Goal: Find specific page/section: Find specific page/section

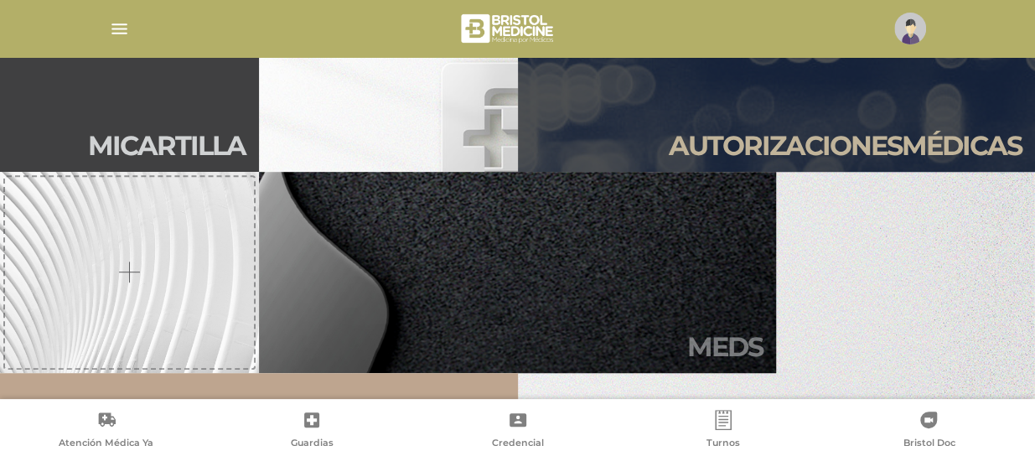
scroll to position [436, 0]
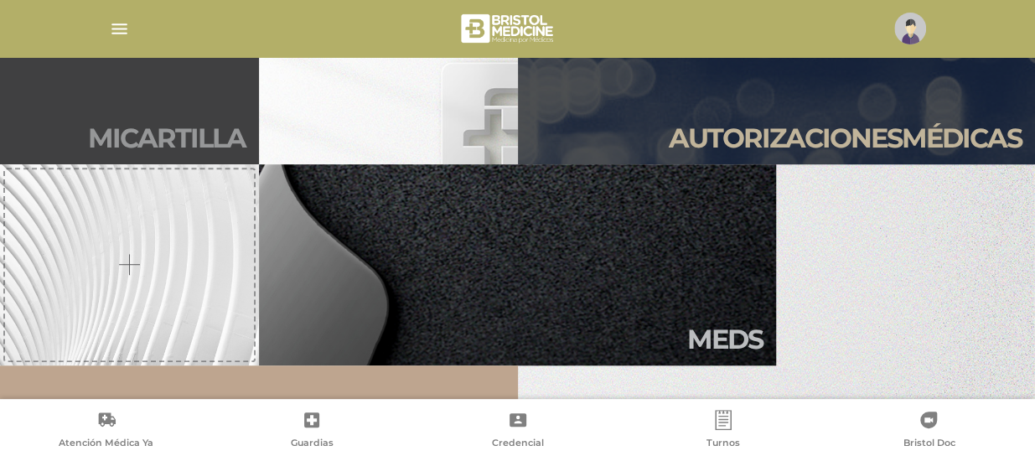
click at [205, 137] on h2 "Mi car tilla" at bounding box center [167, 138] width 158 height 32
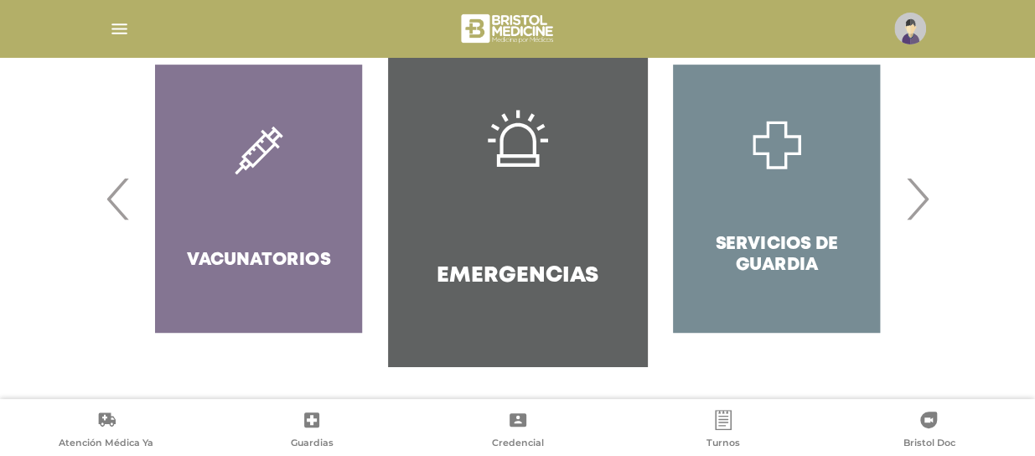
scroll to position [69, 0]
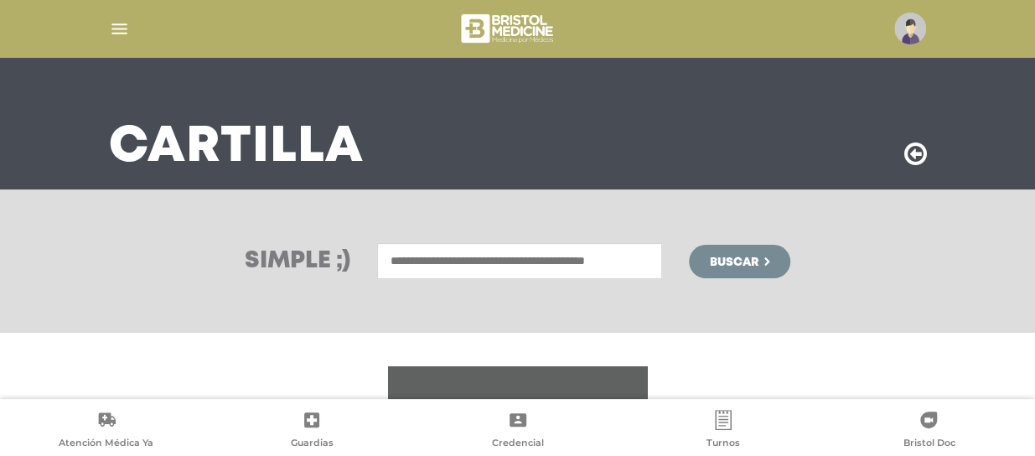
click at [463, 255] on input "text" at bounding box center [519, 261] width 285 height 36
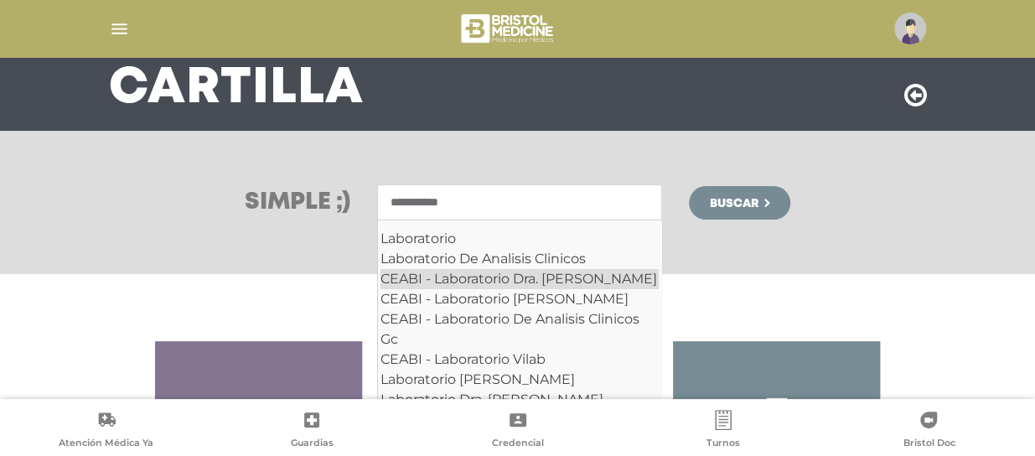
scroll to position [153, 0]
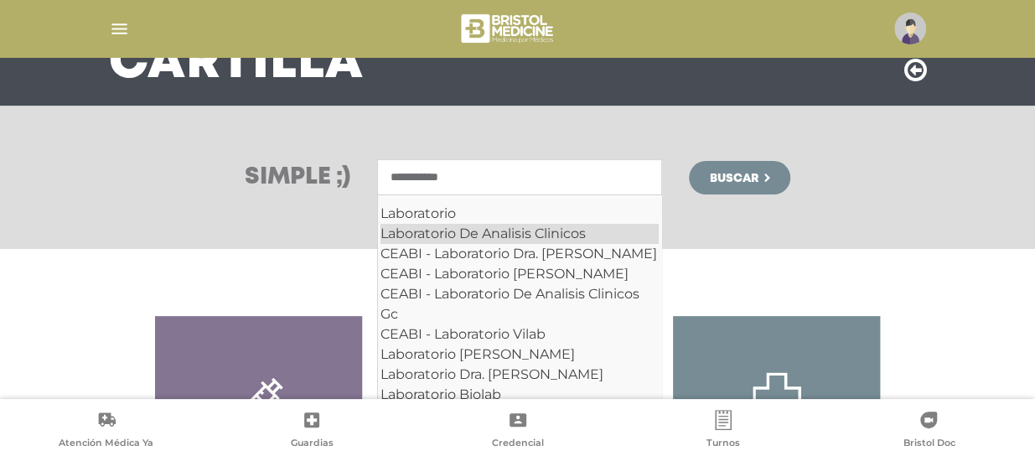
click at [586, 225] on div "Laboratorio De Analisis Clinicos" at bounding box center [519, 234] width 278 height 20
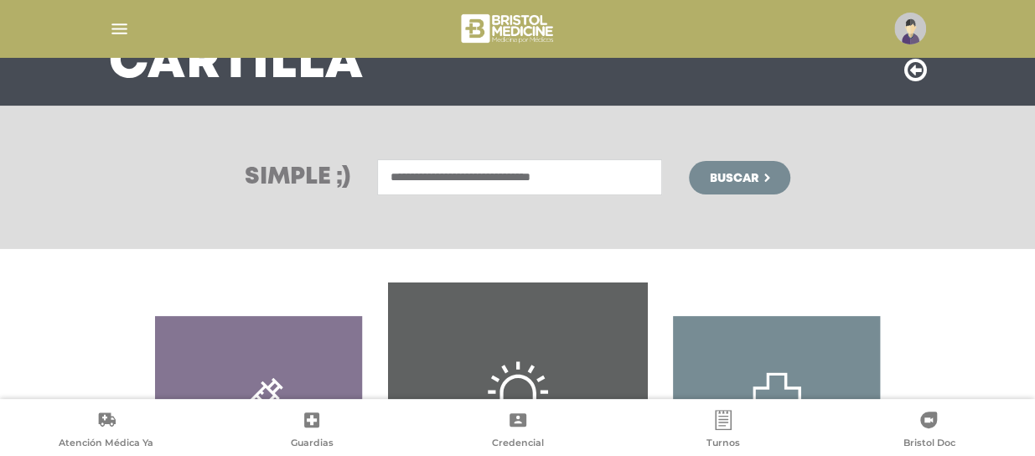
type input "**********"
click at [722, 173] on span "Buscar" at bounding box center [733, 179] width 49 height 12
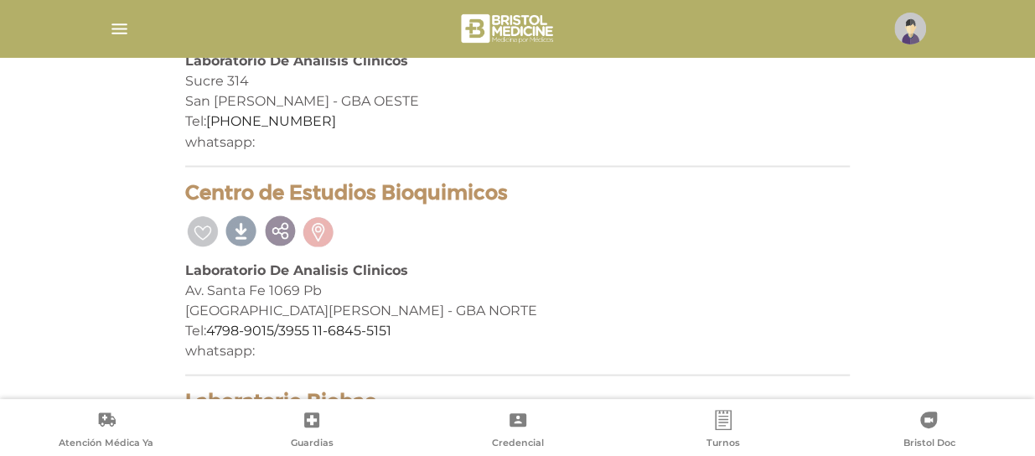
scroll to position [23276, 0]
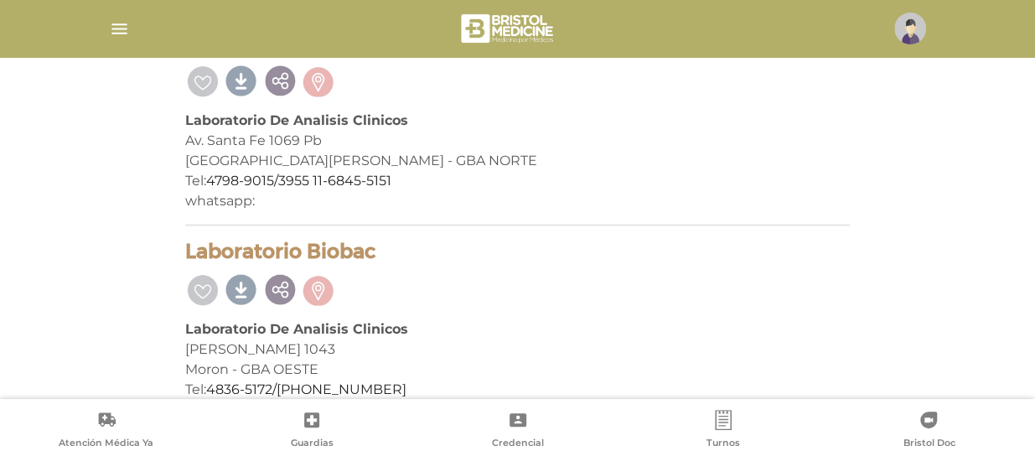
click at [127, 23] on img "button" at bounding box center [119, 28] width 21 height 21
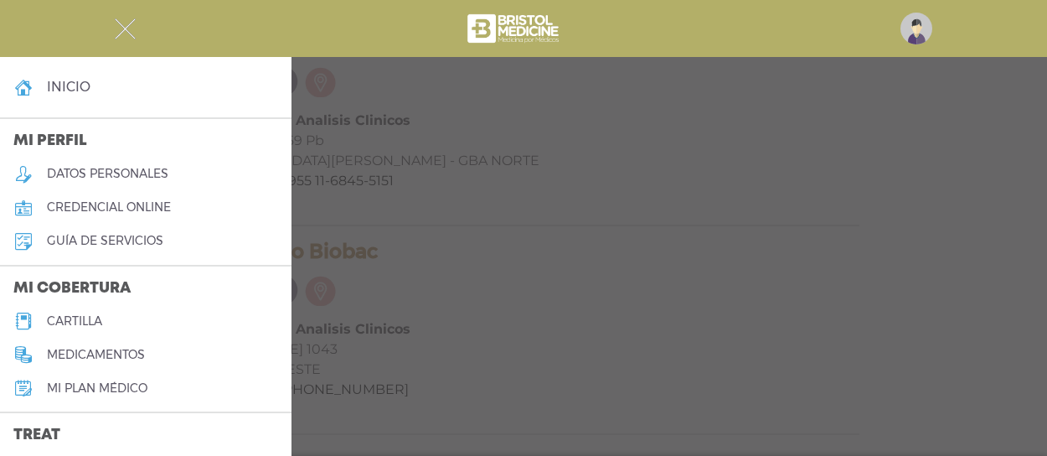
click at [127, 23] on img "button" at bounding box center [125, 28] width 21 height 21
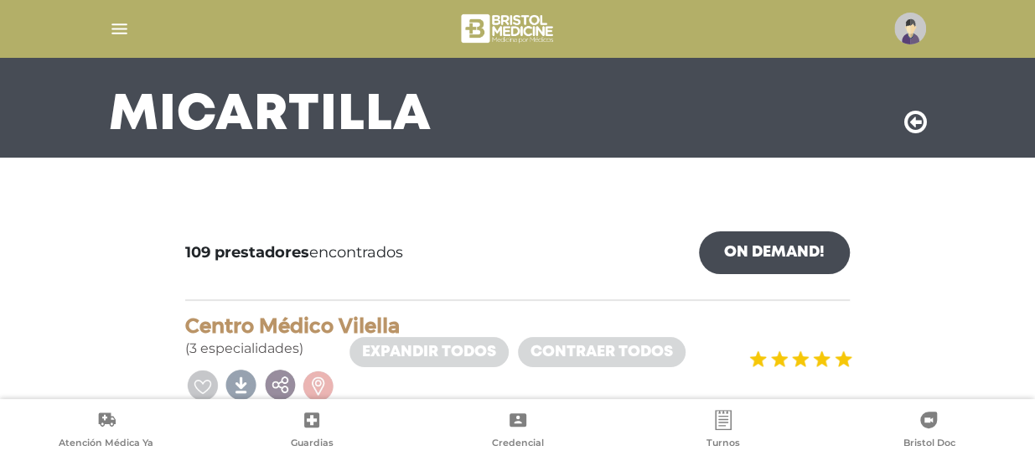
scroll to position [0, 0]
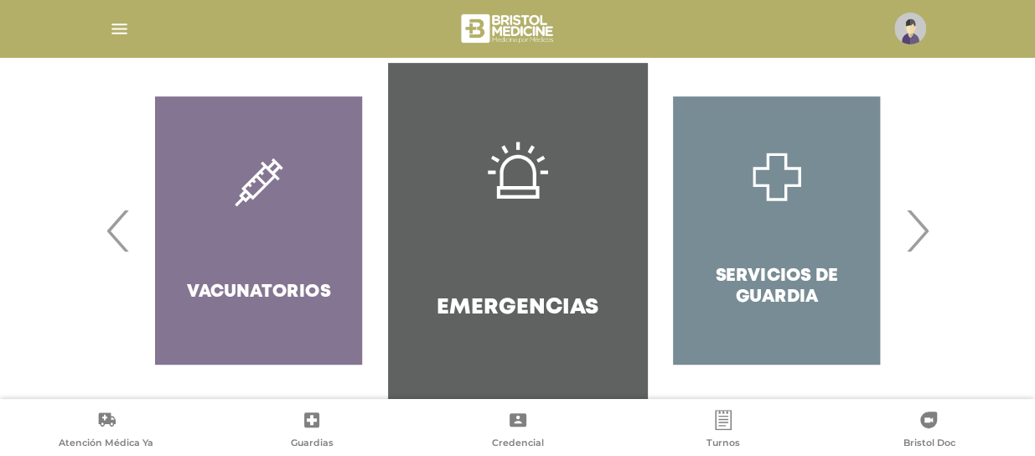
scroll to position [404, 0]
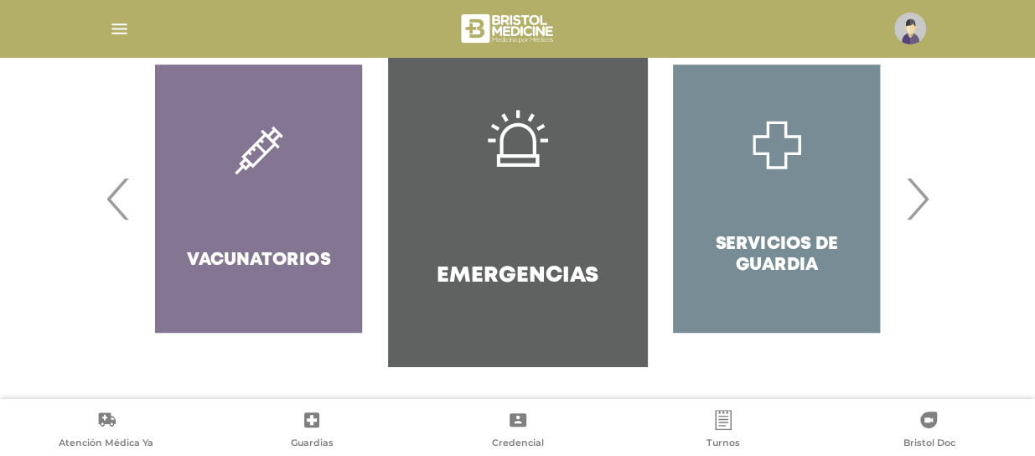
click at [124, 23] on img "button" at bounding box center [119, 28] width 21 height 21
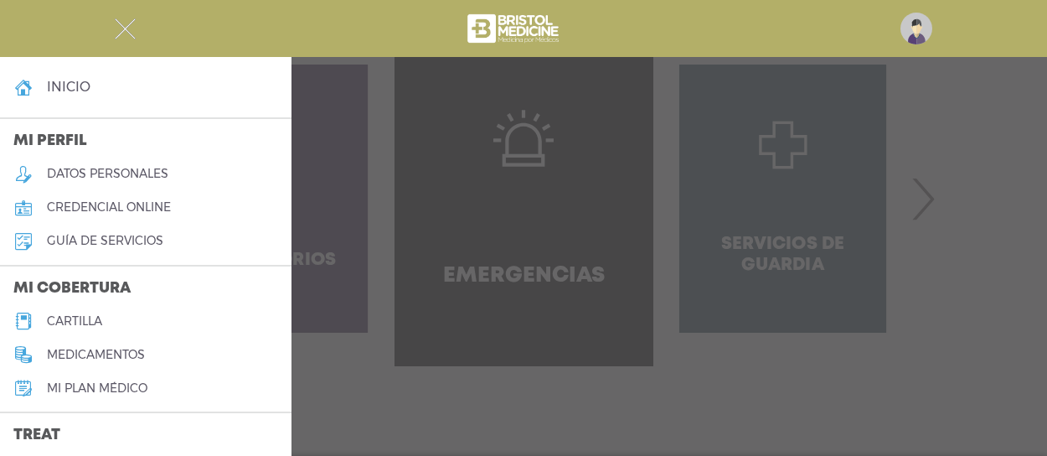
click at [122, 25] on img "button" at bounding box center [125, 28] width 21 height 21
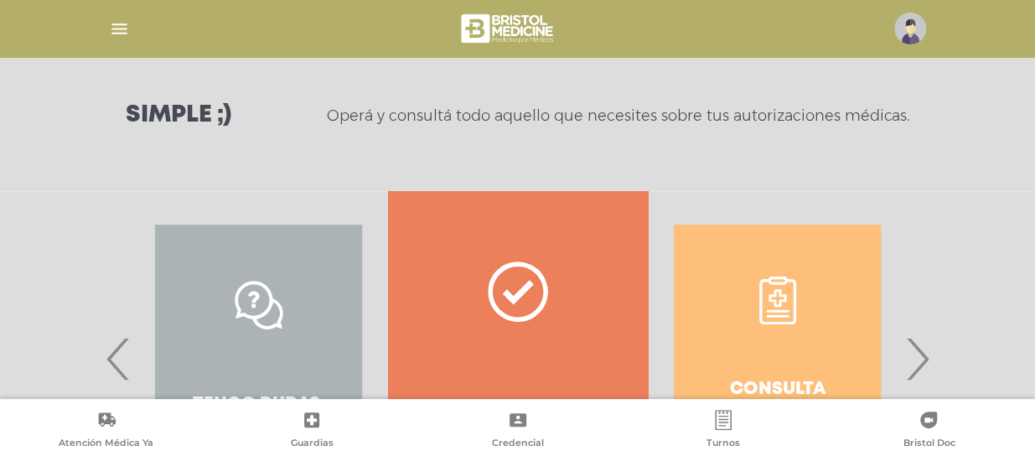
scroll to position [335, 0]
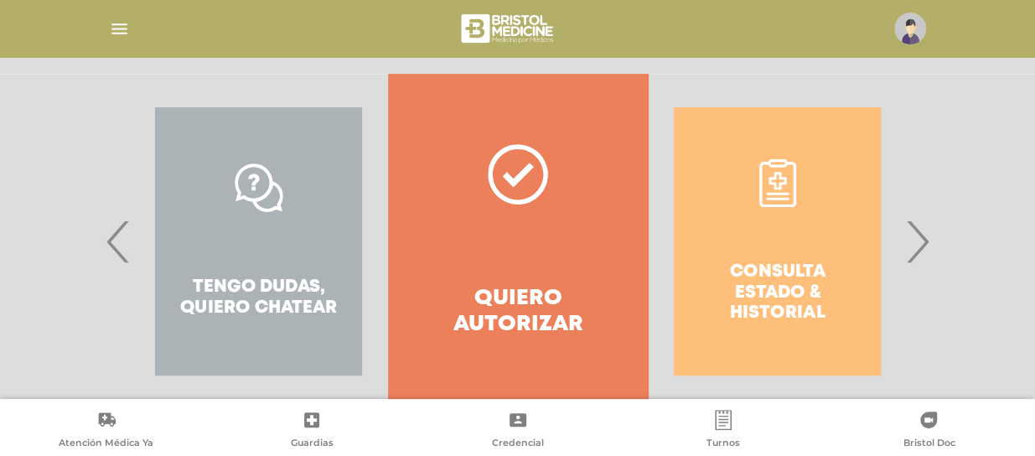
click at [535, 280] on link "Quiero autorizar" at bounding box center [517, 241] width 259 height 335
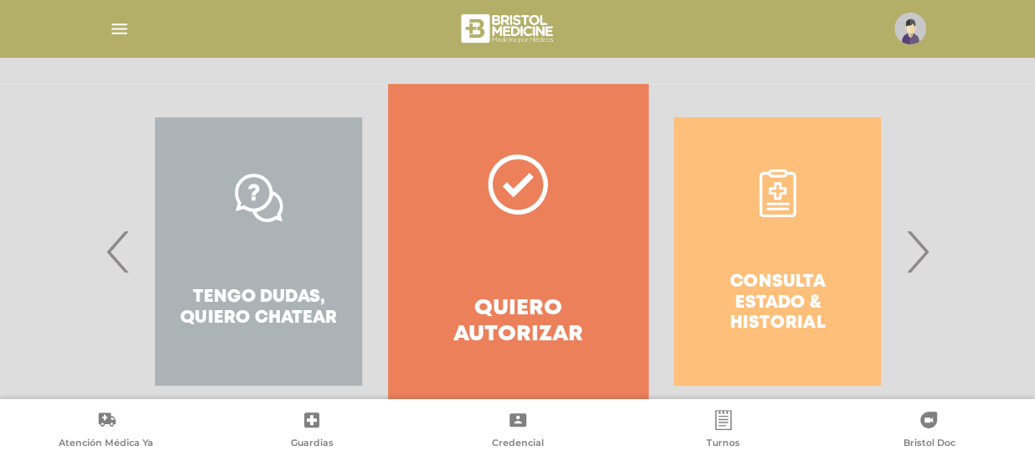
scroll to position [322, 0]
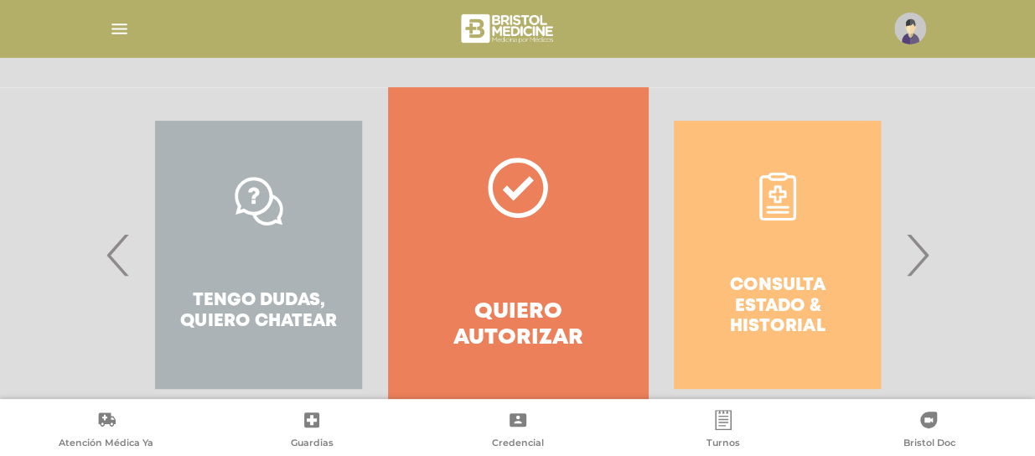
click at [268, 292] on div "Tengo dudas, quiero chatear" at bounding box center [258, 254] width 259 height 335
click at [251, 298] on div "Tengo dudas, quiero chatear" at bounding box center [258, 254] width 259 height 335
click at [256, 202] on div "Tengo dudas, quiero chatear" at bounding box center [258, 254] width 259 height 335
click at [258, 213] on div "Tengo dudas, quiero chatear" at bounding box center [258, 254] width 259 height 335
click at [256, 298] on div "Tengo dudas, quiero chatear" at bounding box center [258, 254] width 259 height 335
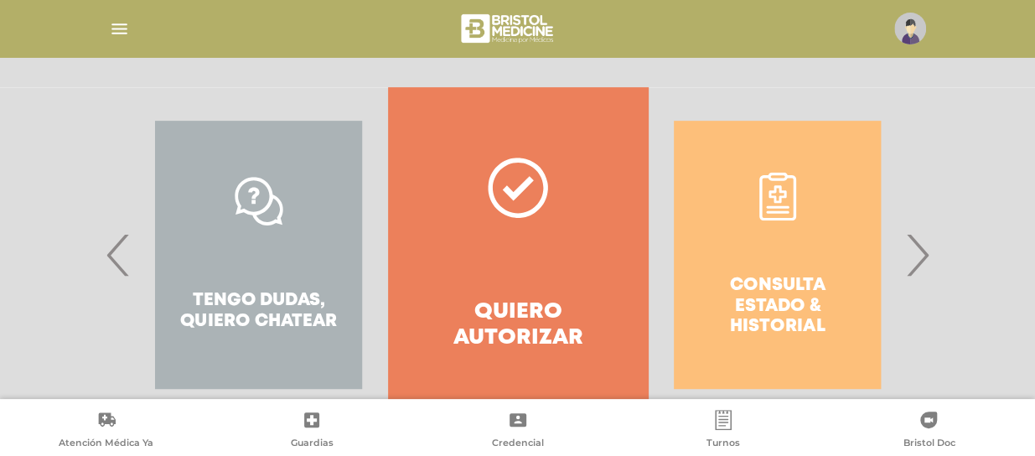
click at [256, 298] on div "Tengo dudas, quiero chatear" at bounding box center [258, 254] width 259 height 335
click at [241, 277] on div "Tengo dudas, quiero chatear" at bounding box center [258, 254] width 259 height 335
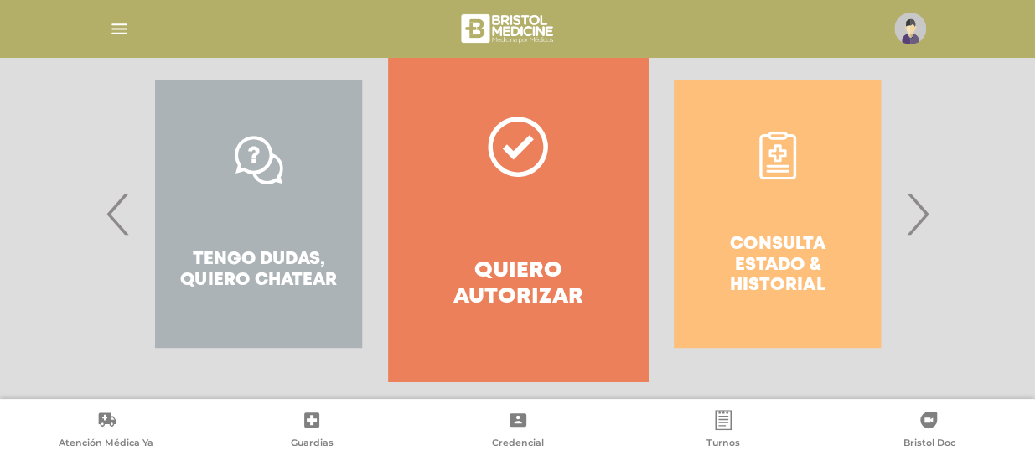
scroll to position [385, 0]
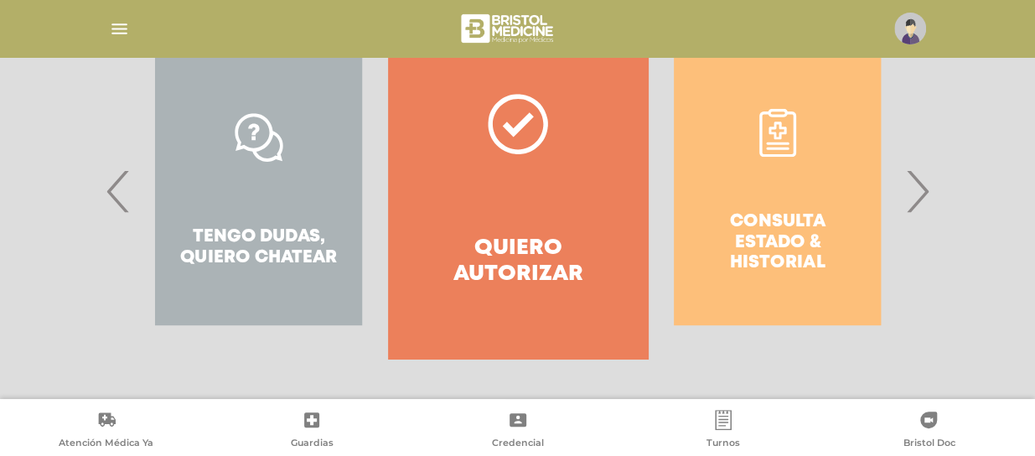
click at [247, 221] on div "Consulta estado & historial Prácticas de autorización automática Tengo dudas, q…" at bounding box center [907, 190] width 2593 height 335
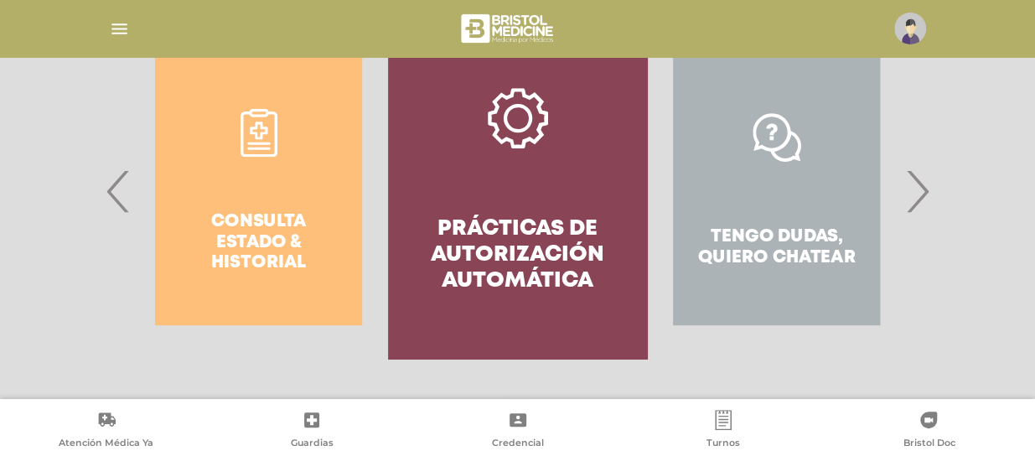
click at [521, 239] on h4 "Prácticas de autorización automática" at bounding box center [517, 255] width 199 height 79
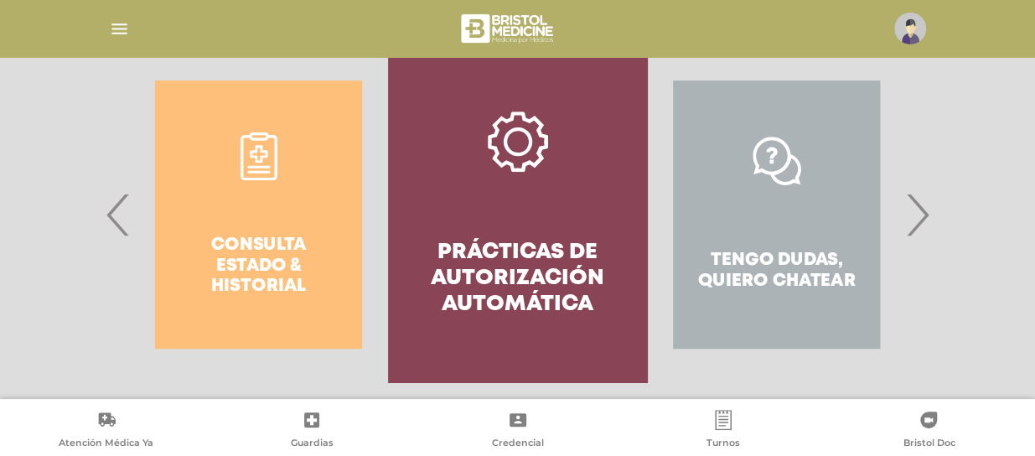
scroll to position [346, 0]
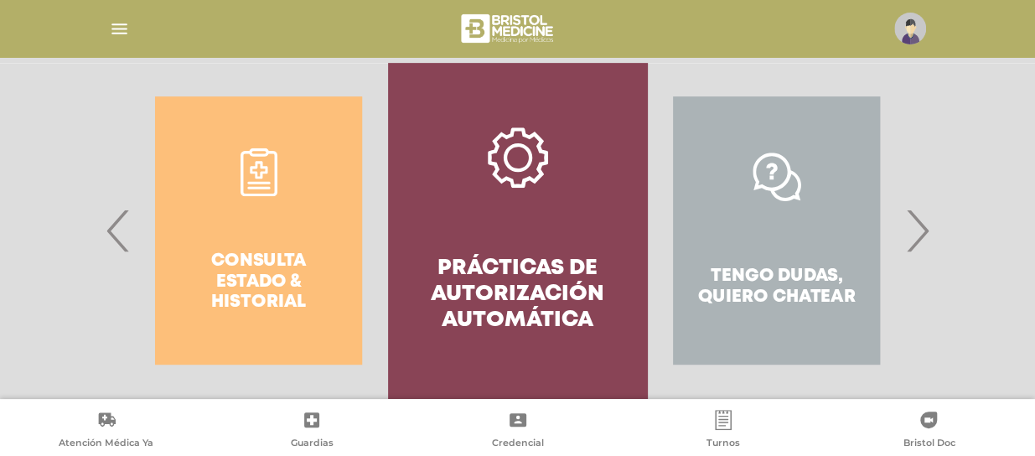
click at [773, 272] on div "Tengo dudas, quiero chatear" at bounding box center [776, 230] width 259 height 335
click at [914, 22] on img at bounding box center [910, 29] width 32 height 32
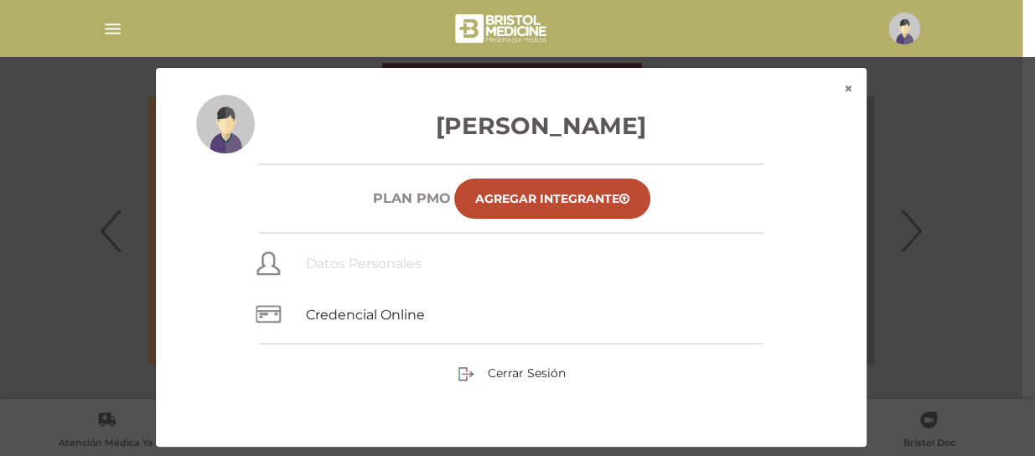
click at [354, 266] on link "Datos Personales" at bounding box center [364, 264] width 116 height 16
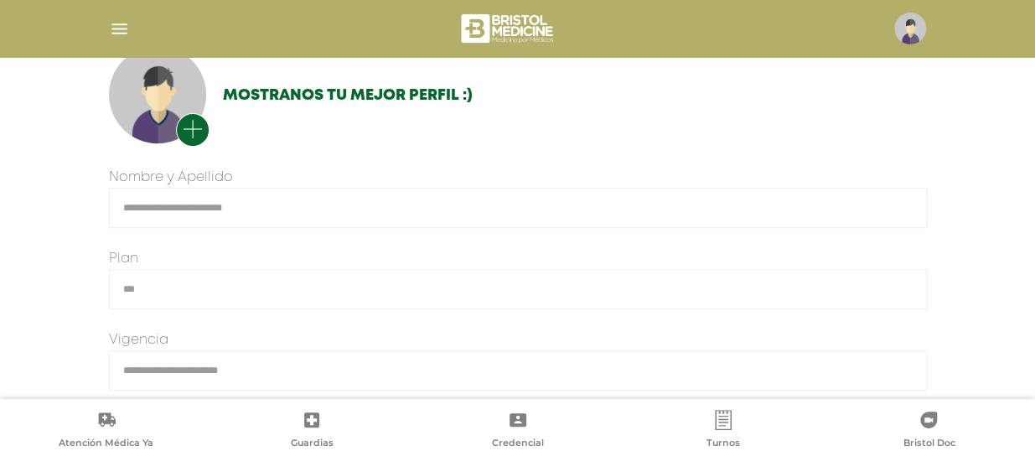
scroll to position [499, 0]
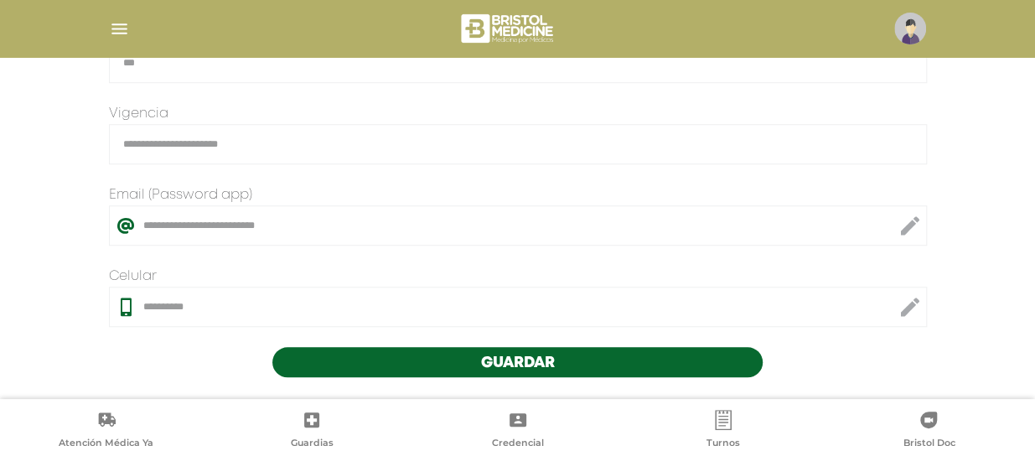
click at [510, 359] on span "Guardar" at bounding box center [518, 362] width 74 height 15
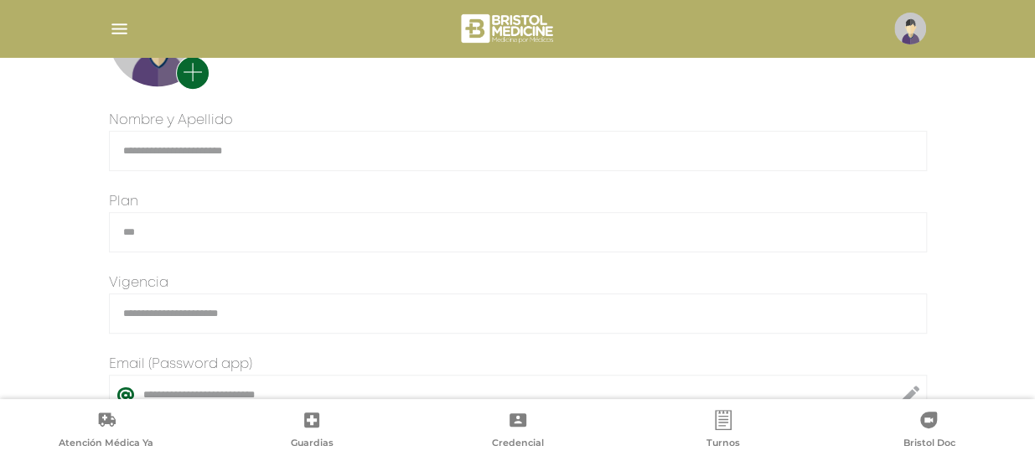
scroll to position [335, 0]
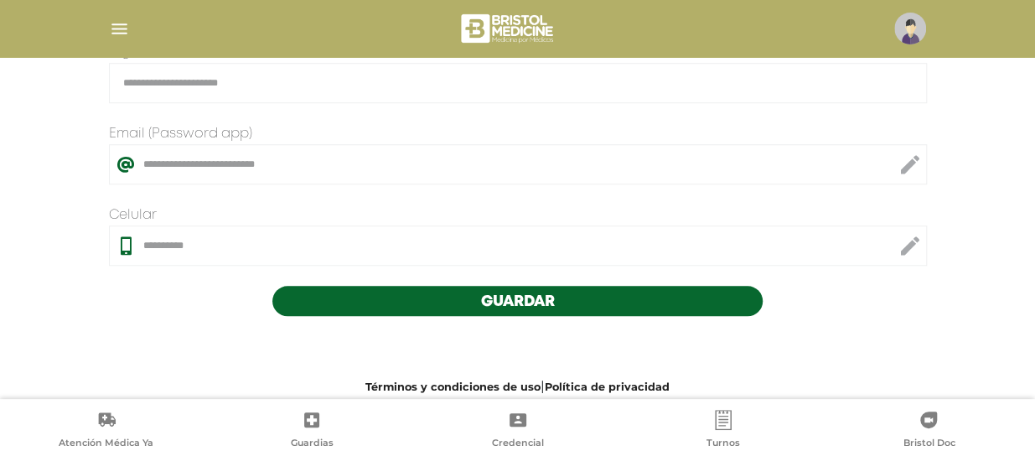
scroll to position [582, 0]
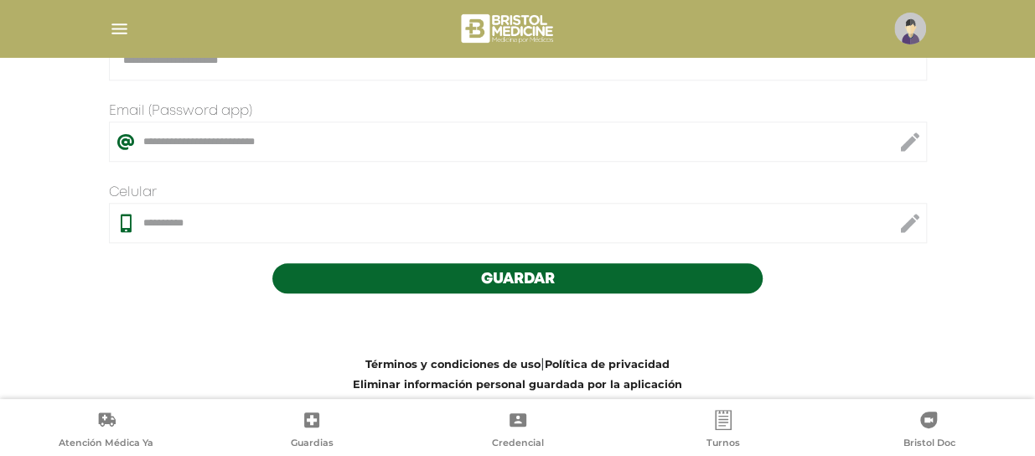
click at [528, 425] on link "Credencial" at bounding box center [517, 431] width 205 height 43
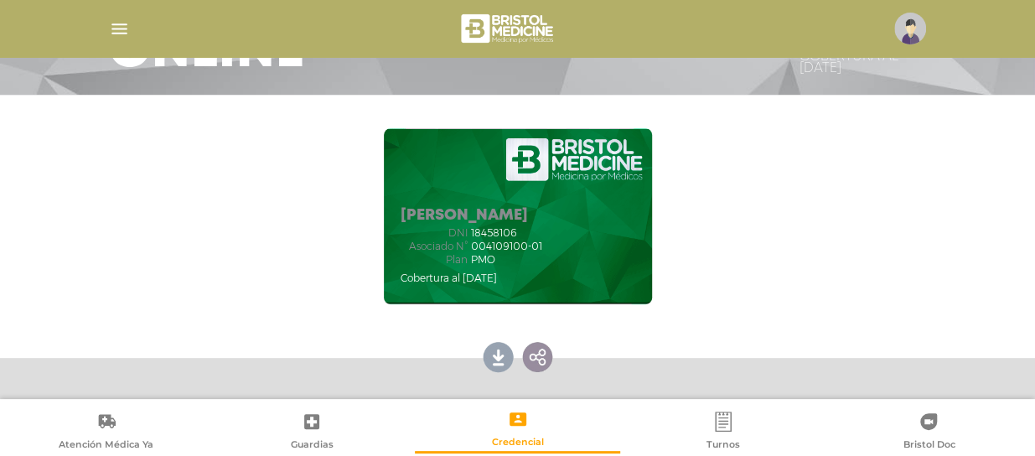
scroll to position [331, 0]
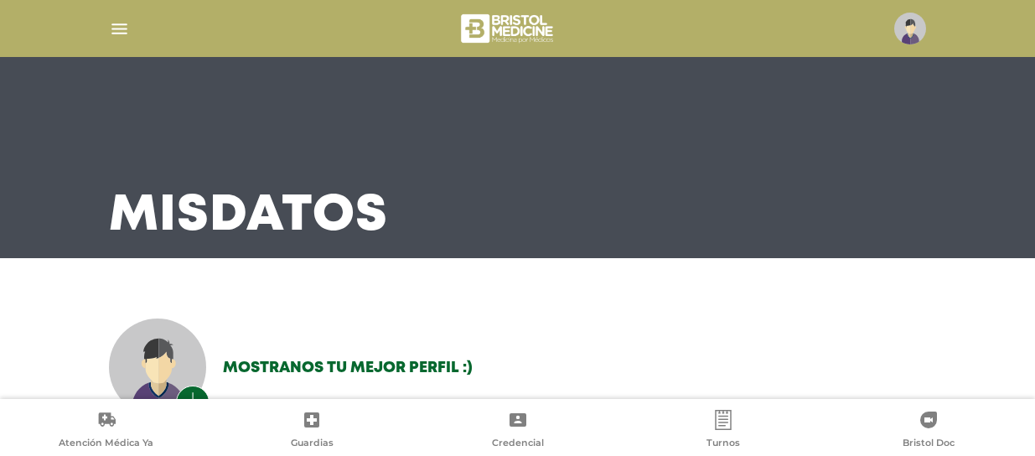
scroll to position [582, 0]
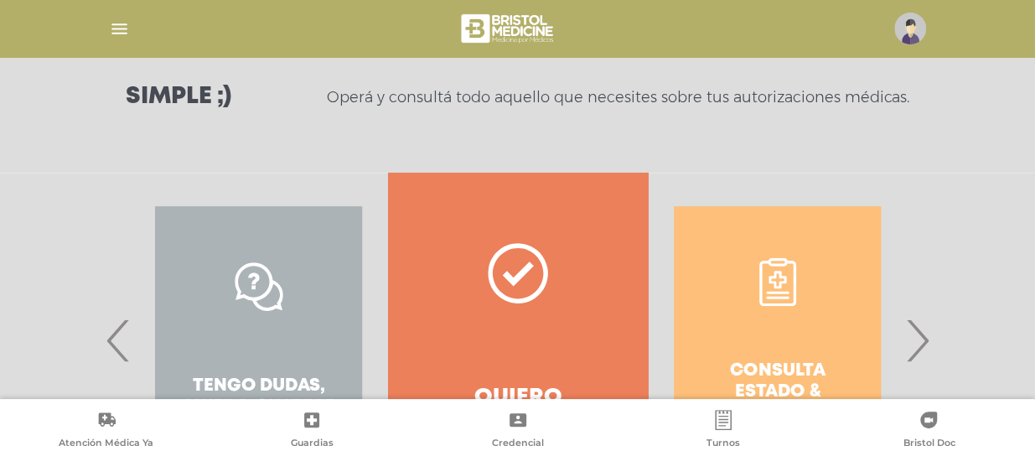
scroll to position [302, 0]
